Goal: Navigation & Orientation: Go to known website

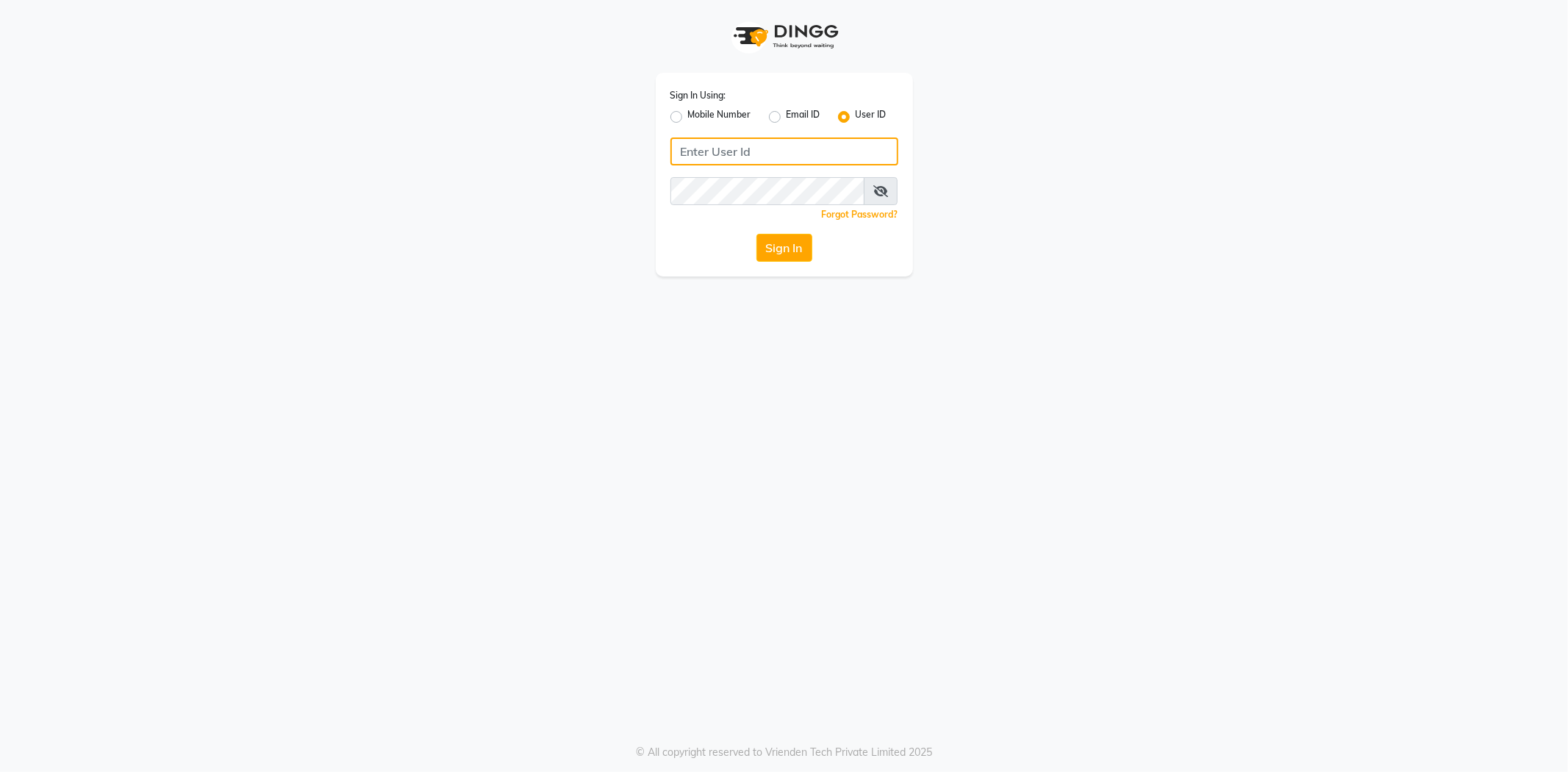
click at [730, 156] on input "Username" at bounding box center [784, 151] width 228 height 28
click at [714, 149] on input "mgraqmma" at bounding box center [784, 151] width 228 height 28
click at [741, 142] on input "mgramma" at bounding box center [784, 151] width 228 height 28
drag, startPoint x: 671, startPoint y: 154, endPoint x: 798, endPoint y: 138, distance: 128.0
click at [798, 138] on input "mgrammar123" at bounding box center [784, 151] width 228 height 28
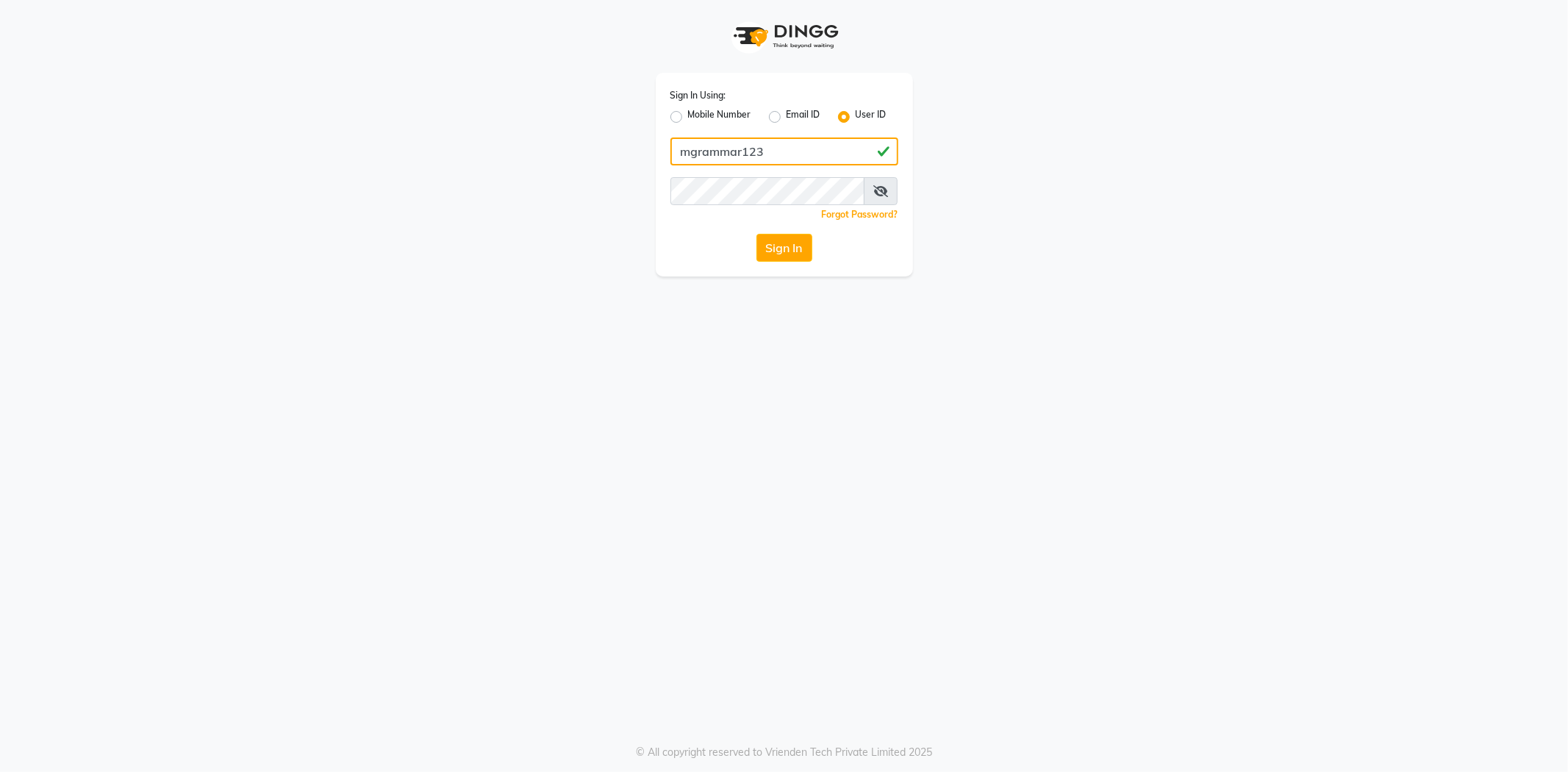
type input "mgrammar123"
click at [801, 176] on div "Sign In Using: Mobile Number Email ID User ID mgrammar123 Remember me Forgot Pa…" at bounding box center [784, 175] width 257 height 204
drag, startPoint x: 684, startPoint y: 148, endPoint x: 781, endPoint y: 123, distance: 100.2
click at [780, 123] on div "Sign In Using: Mobile Number Email ID User ID mgrammar123 Remember me Forgot Pa…" at bounding box center [784, 175] width 257 height 204
click at [798, 244] on button "Sign In" at bounding box center [784, 247] width 56 height 28
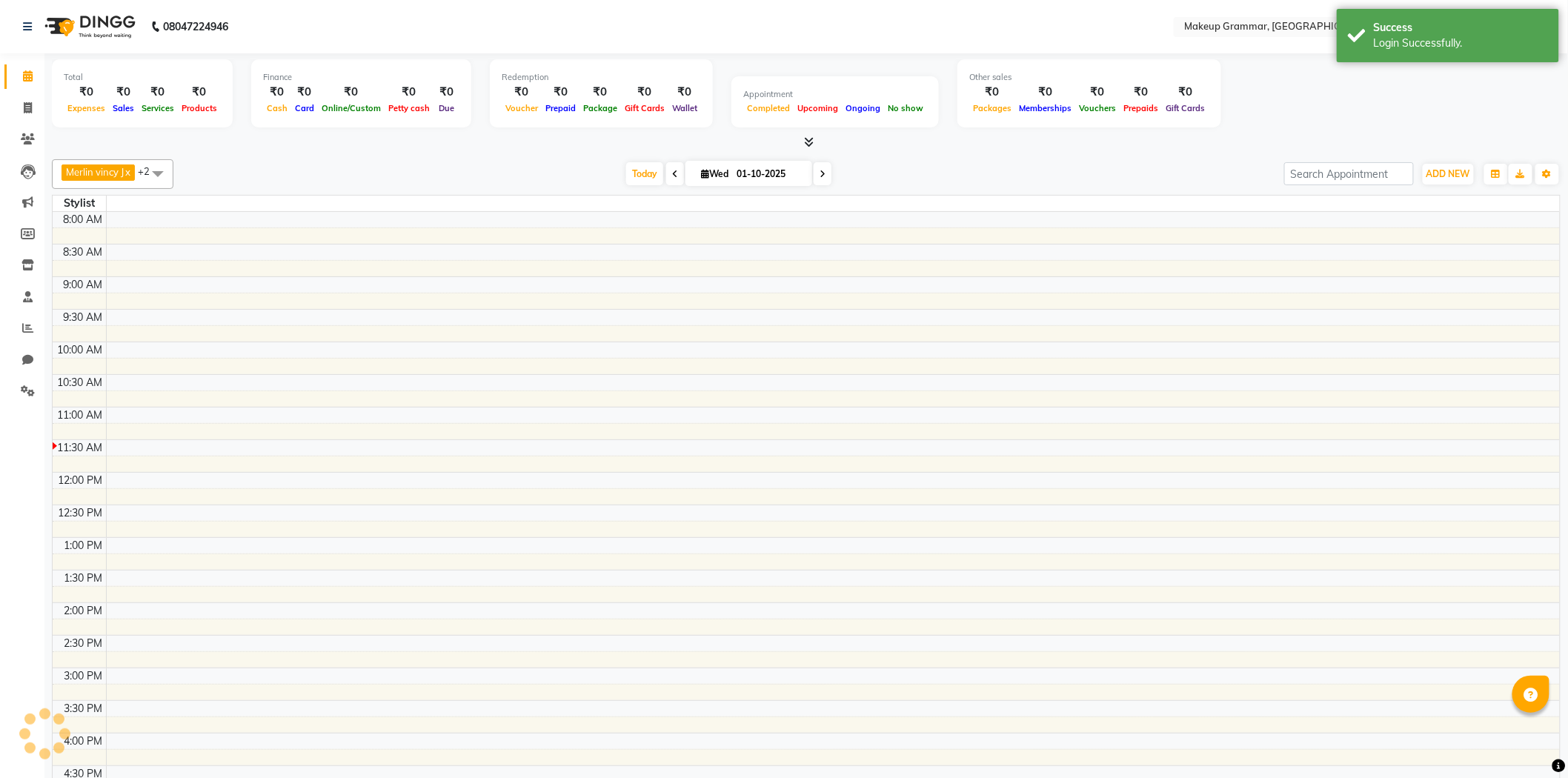
select select "en"
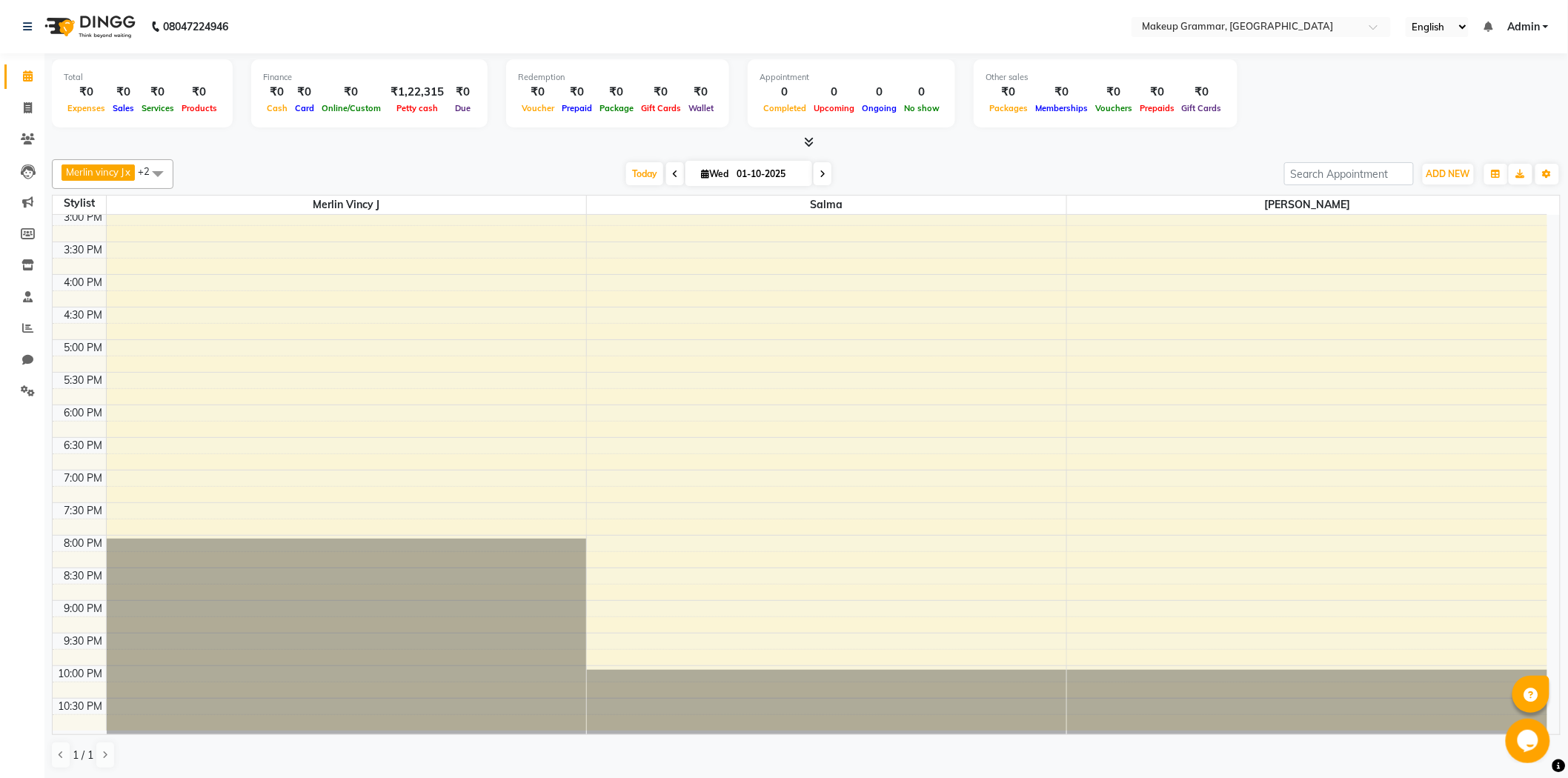
scroll to position [8, 0]
